Goal: Find specific page/section: Find specific page/section

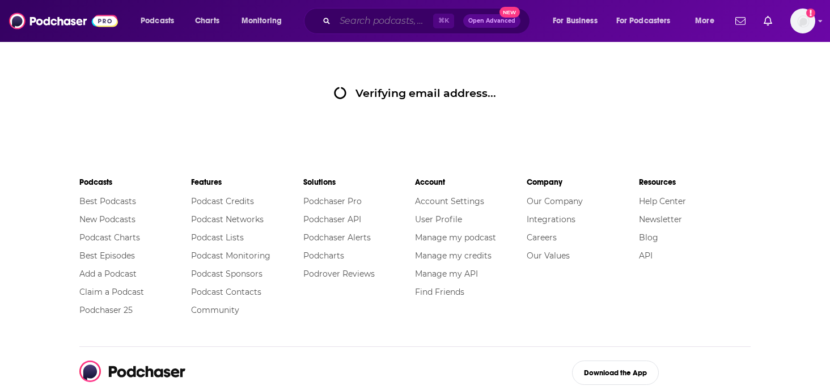
click at [400, 23] on input "Search podcasts, credits, & more..." at bounding box center [384, 21] width 98 height 18
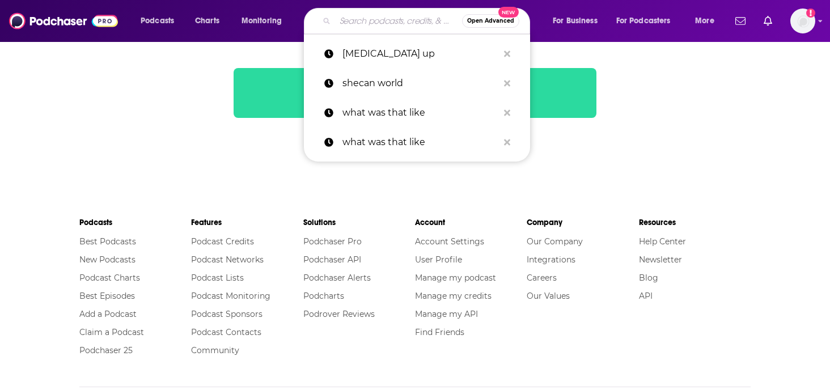
paste input "Make Some Noise with [PERSON_NAME]"
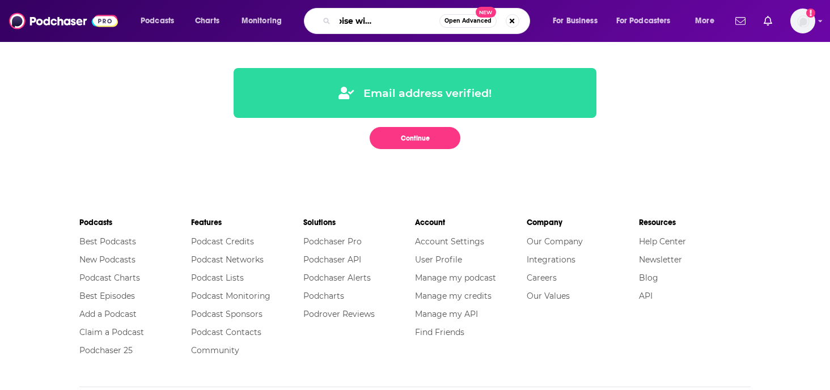
type input "Make Some Noise with [PERSON_NAME]"
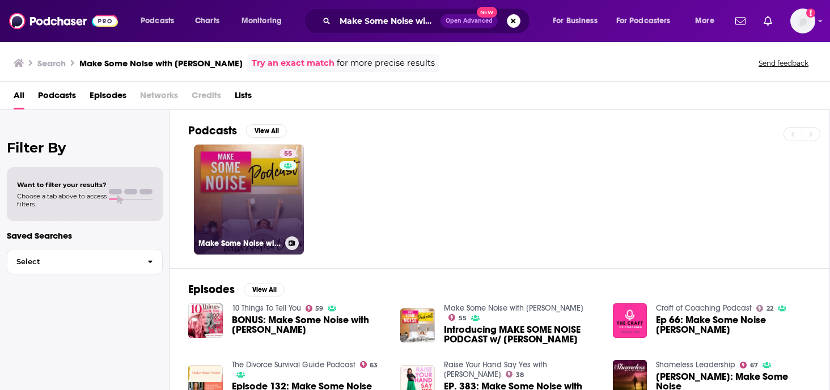
click at [285, 205] on div "55" at bounding box center [289, 192] width 20 height 87
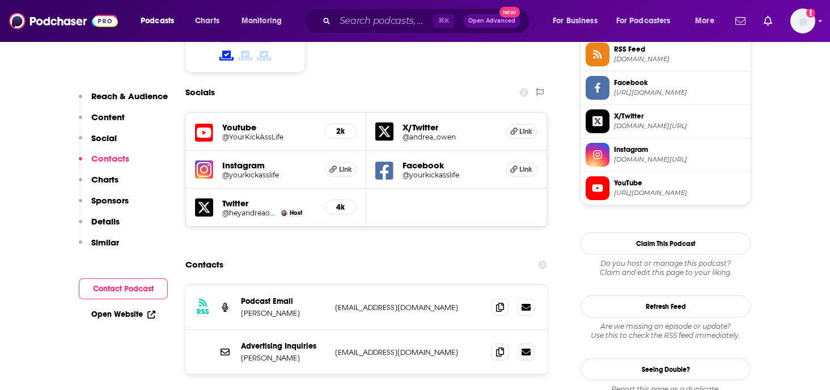
scroll to position [1002, 0]
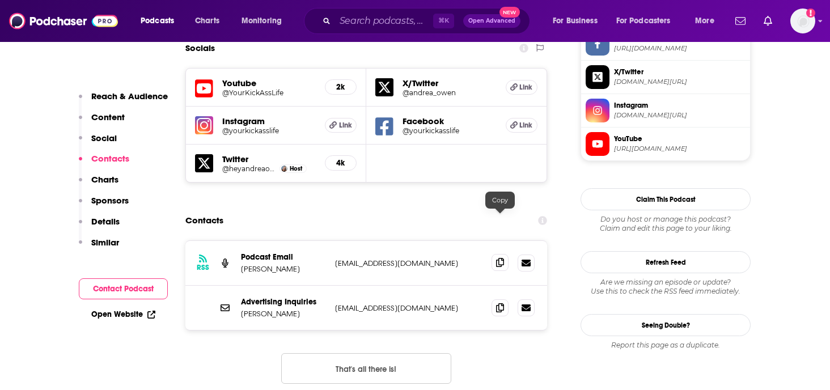
click at [497, 258] on icon at bounding box center [500, 262] width 8 height 9
click at [401, 22] on input "Search podcasts, credits, & more..." at bounding box center [384, 21] width 98 height 18
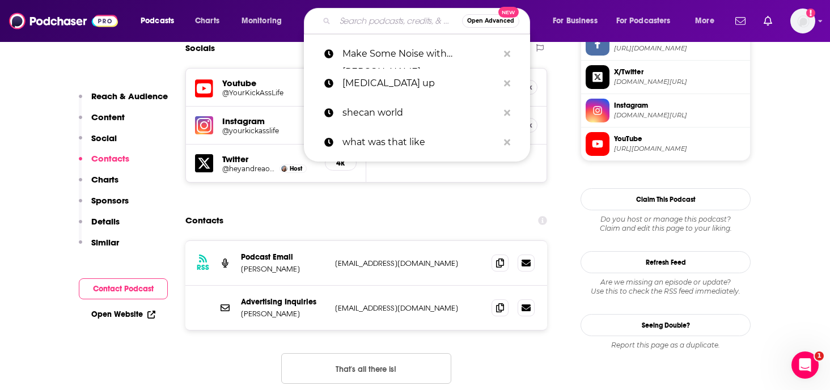
paste input "Feel Better, Live More"
type input "Feel Better, Live More"
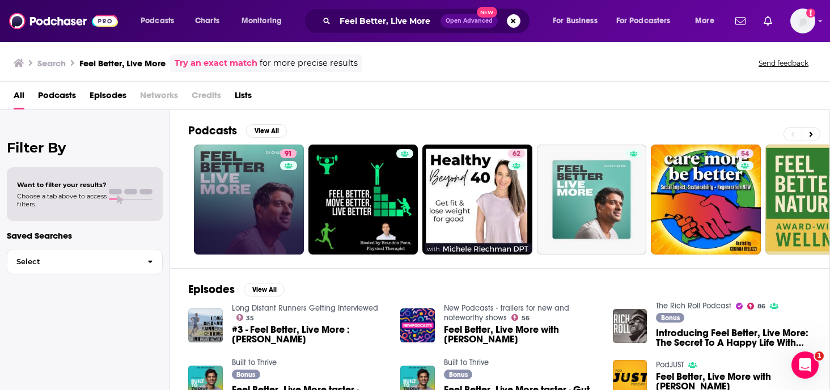
click at [212, 190] on link "91" at bounding box center [249, 200] width 110 height 110
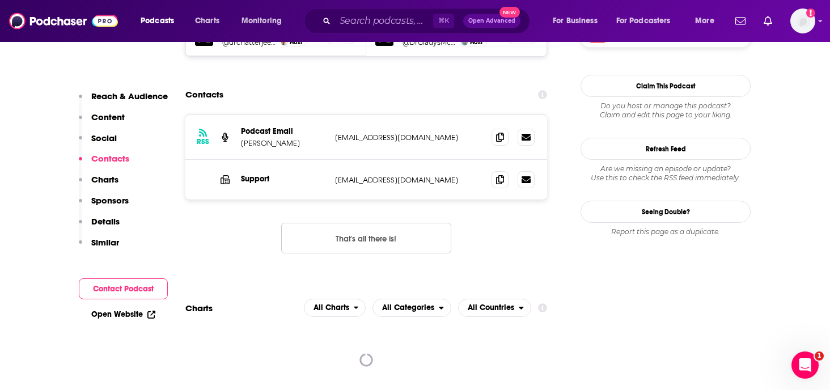
scroll to position [1119, 0]
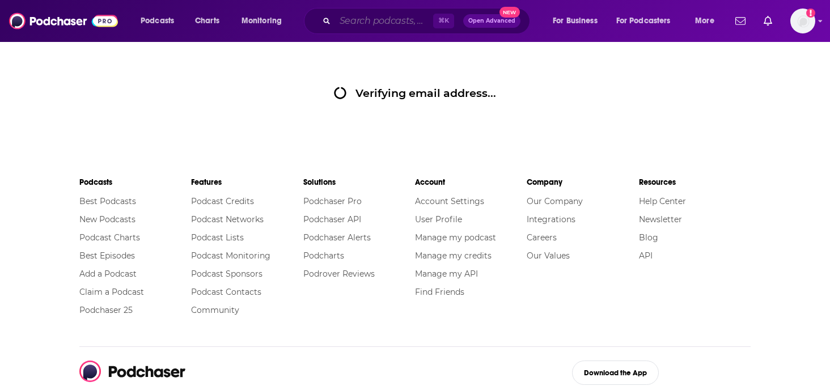
click at [399, 25] on input "Search podcasts, credits, & more..." at bounding box center [384, 21] width 98 height 18
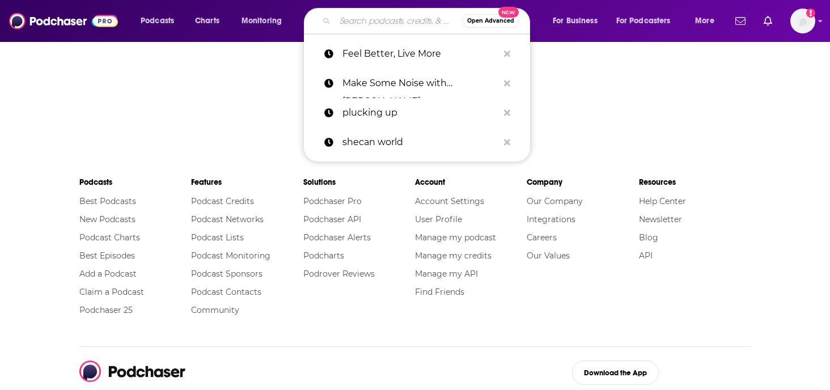
paste input "Balanced Blonde"
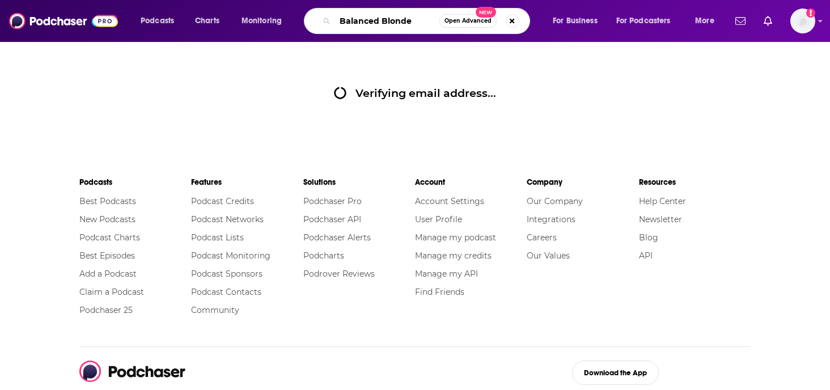
type input "Balanced Blonde"
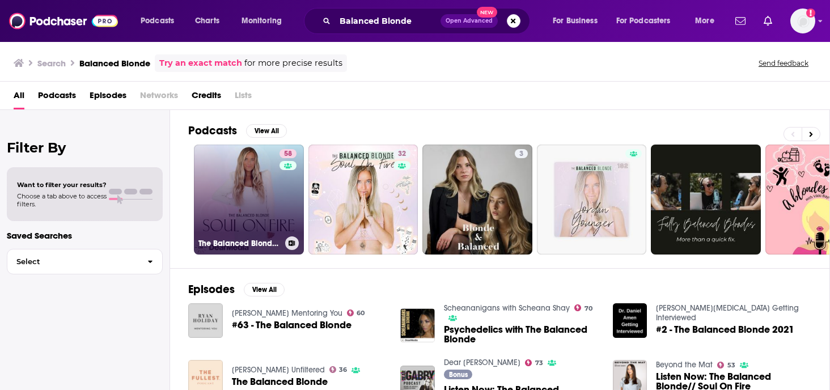
click at [286, 179] on div "58" at bounding box center [289, 192] width 20 height 87
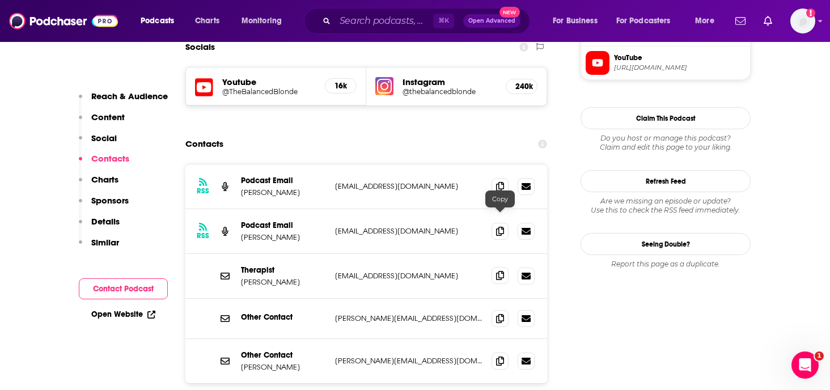
click at [501, 271] on icon at bounding box center [500, 275] width 8 height 9
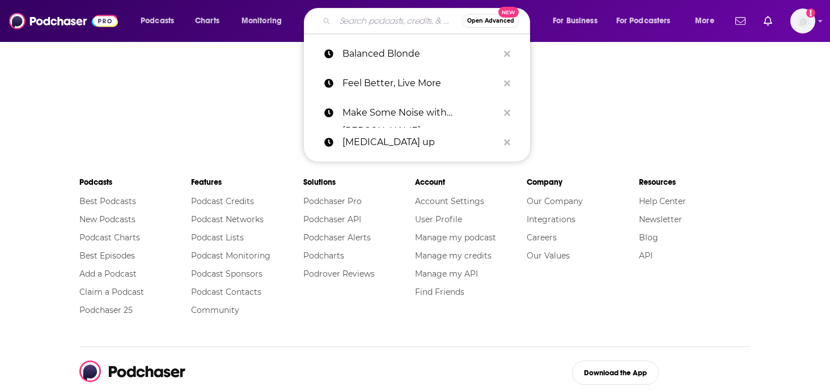
click at [356, 18] on input "Search podcasts, credits, & more..." at bounding box center [398, 21] width 127 height 18
paste input "Pursuit of Wellness"
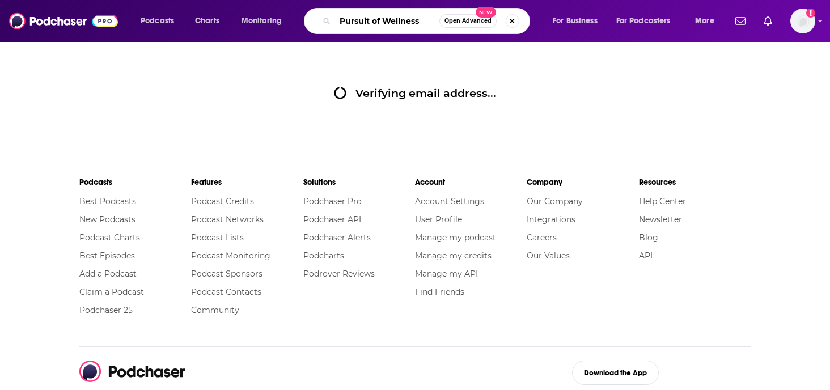
type input "Pursuit of Wellness"
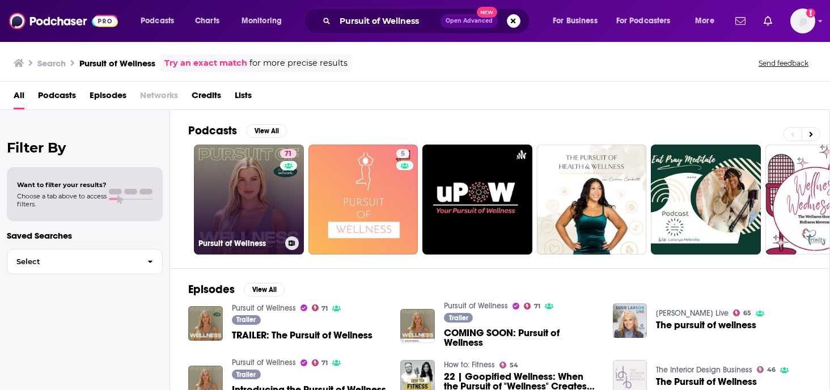
click at [274, 184] on link "71 Pursuit of Wellness" at bounding box center [249, 200] width 110 height 110
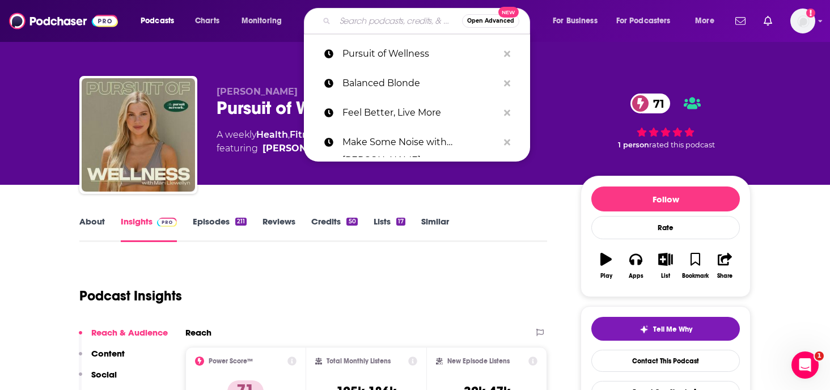
click at [381, 24] on input "Search podcasts, credits, & more..." at bounding box center [398, 21] width 127 height 18
paste input "Sakara Life Podcast"
type input "Sakara Life Podcast"
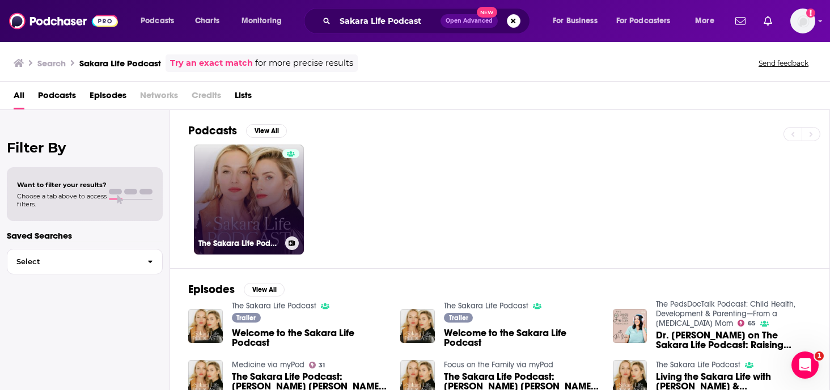
click at [276, 182] on link "The Sakara Life Podcast" at bounding box center [249, 200] width 110 height 110
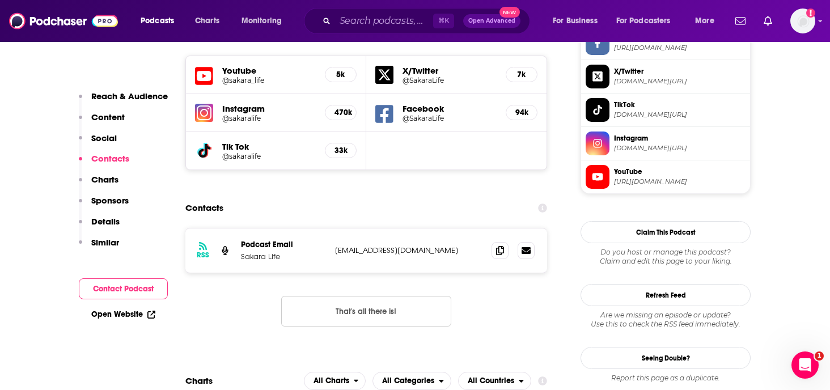
scroll to position [1003, 0]
